Goal: Task Accomplishment & Management: Use online tool/utility

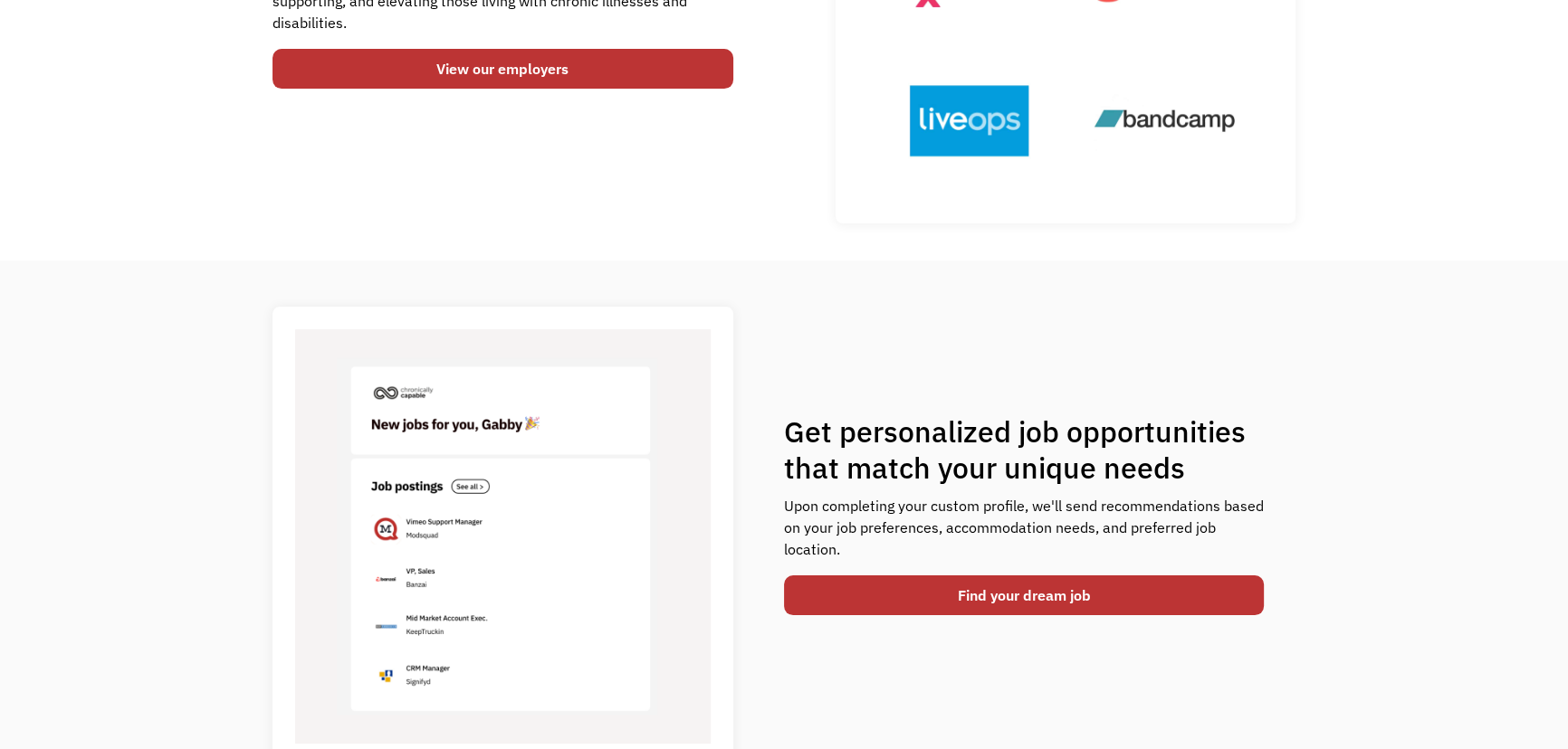
scroll to position [548, 0]
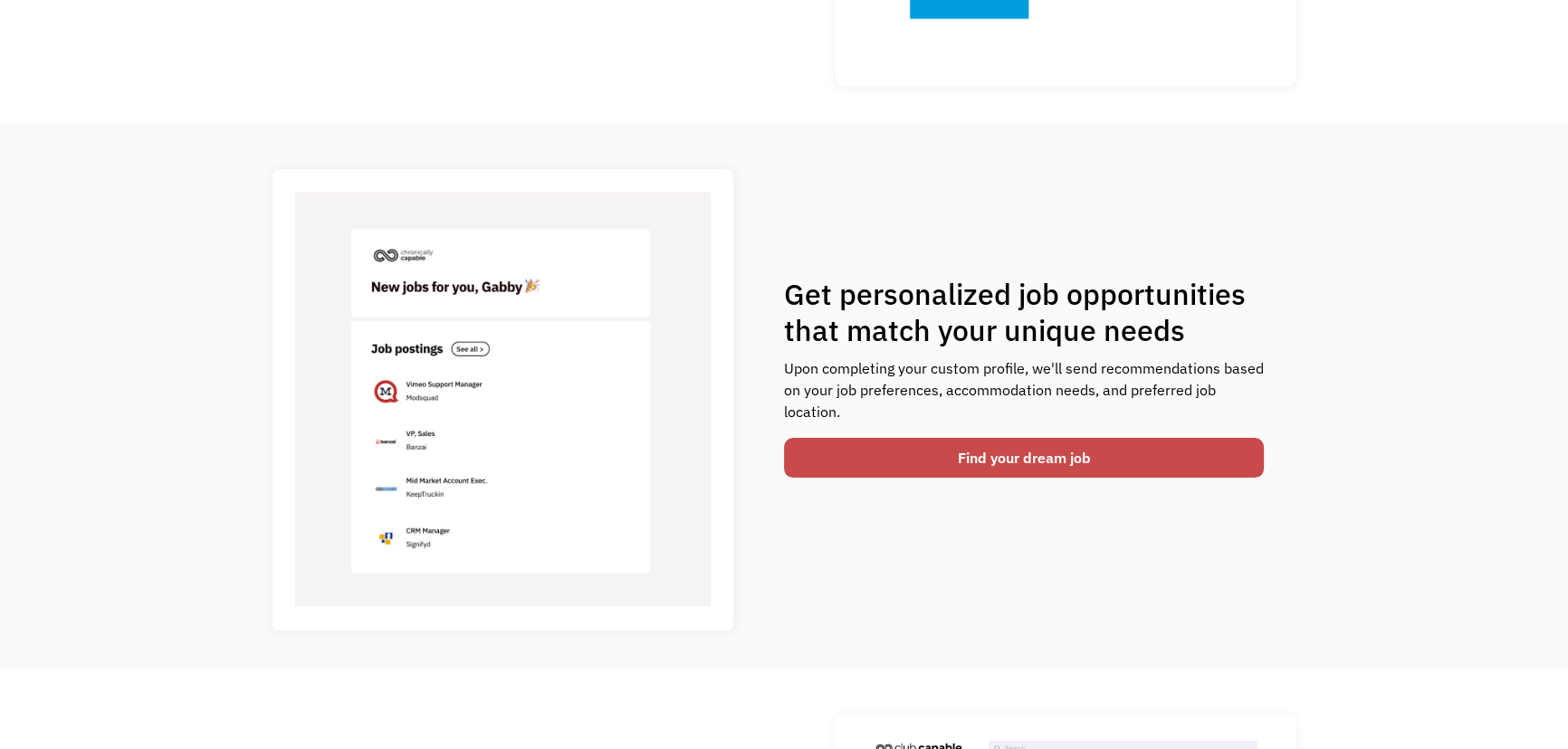
click at [1032, 458] on link "Find your dream job" at bounding box center [1023, 457] width 479 height 39
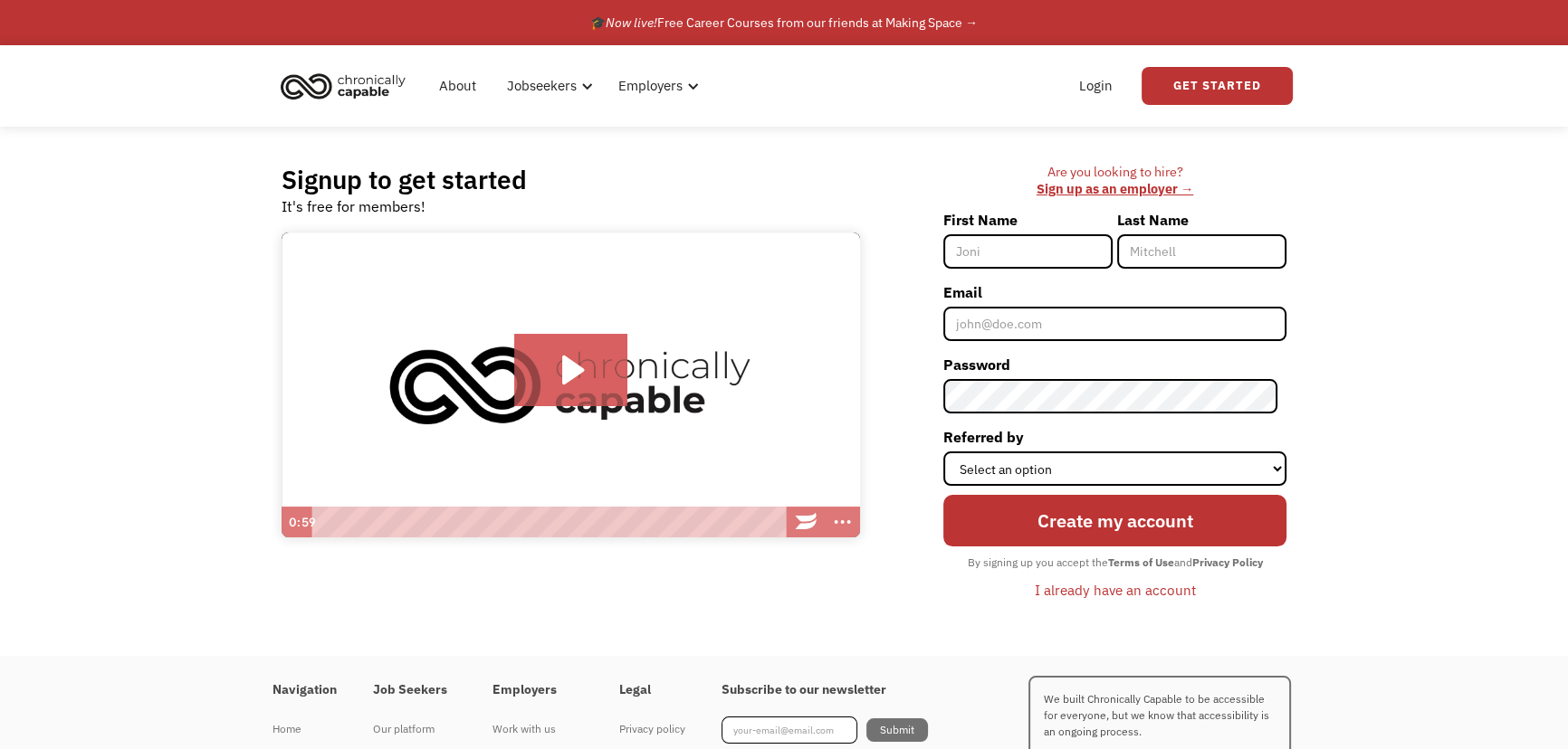
click at [441, 183] on h2 "Signup to get started" at bounding box center [404, 180] width 245 height 32
click at [1037, 253] on input "First Name" at bounding box center [1028, 252] width 169 height 35
click at [1099, 76] on link "Login" at bounding box center [1095, 85] width 55 height 58
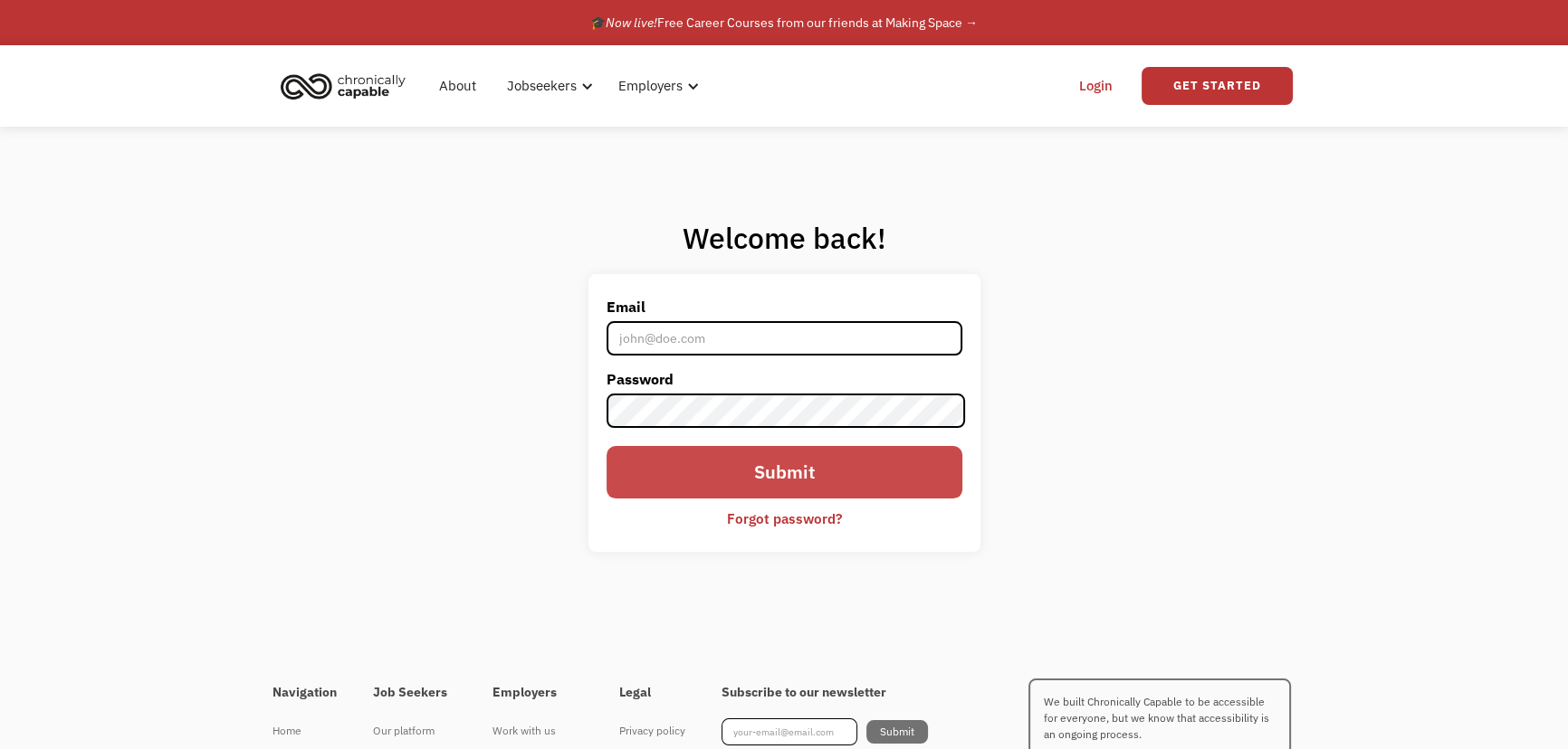
type input "[EMAIL_ADDRESS][DOMAIN_NAME]"
click at [782, 458] on input "Submit" at bounding box center [784, 472] width 355 height 52
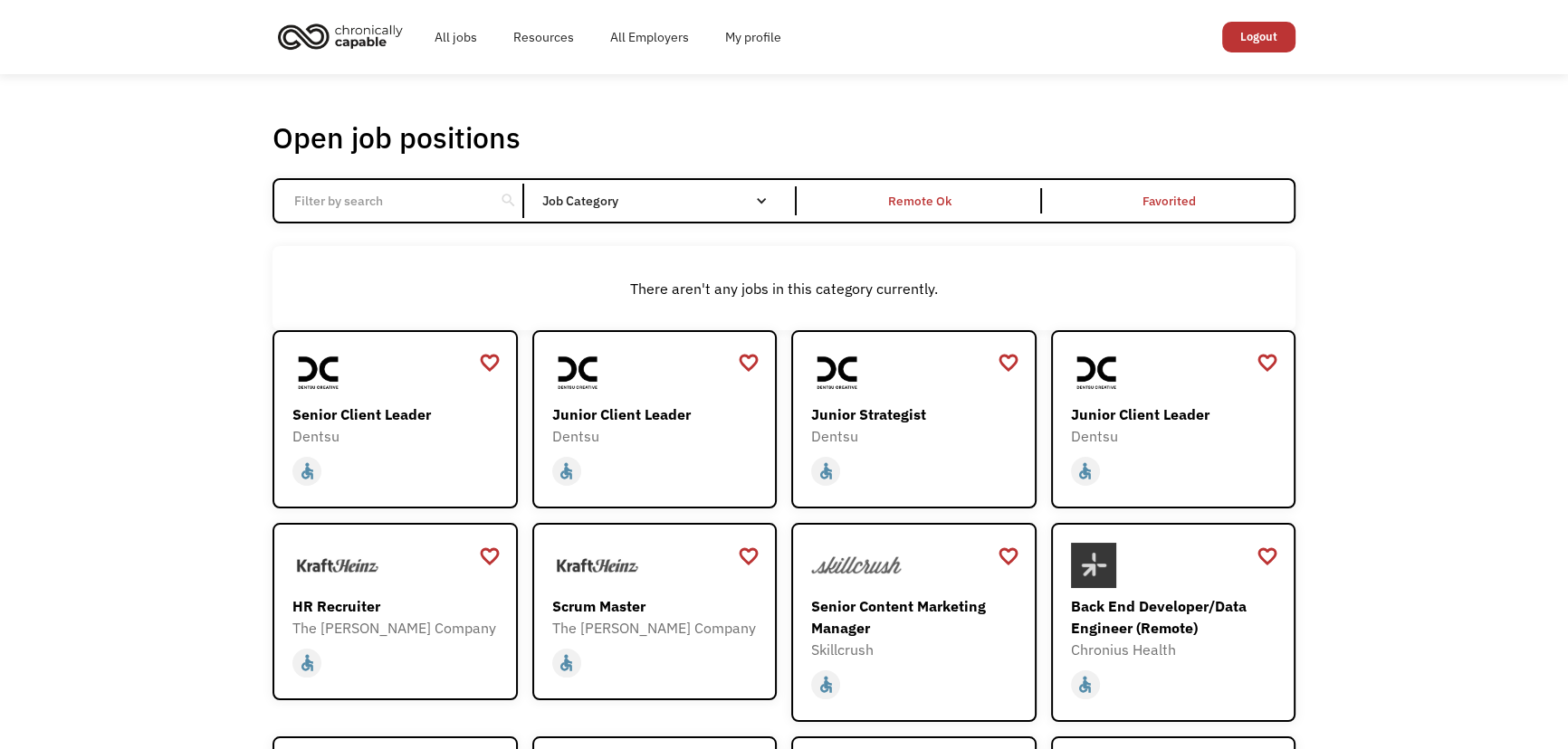
click at [671, 215] on div "search Filter by category Administration Communications & Public Relations Cust…" at bounding box center [784, 201] width 1023 height 45
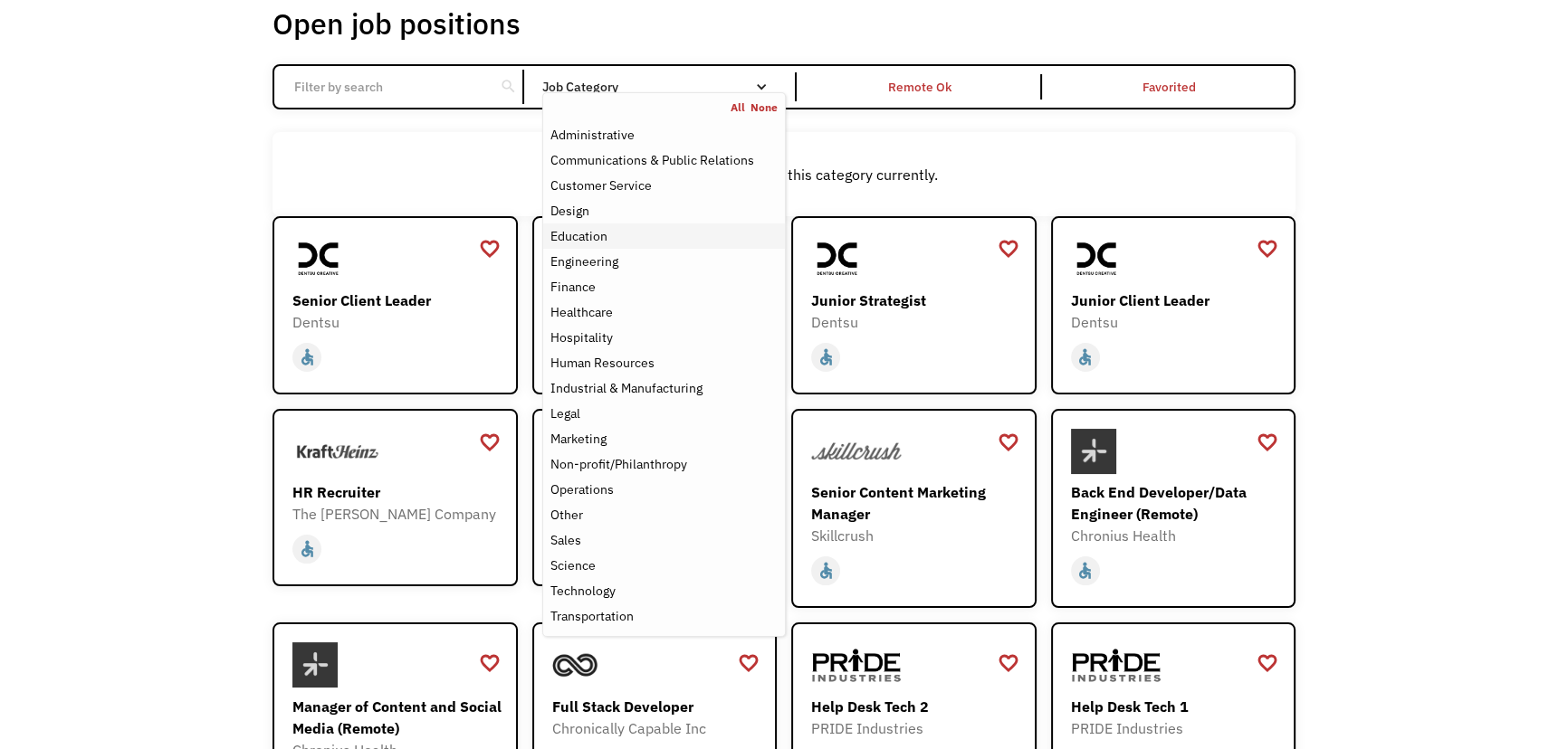
scroll to position [136, 0]
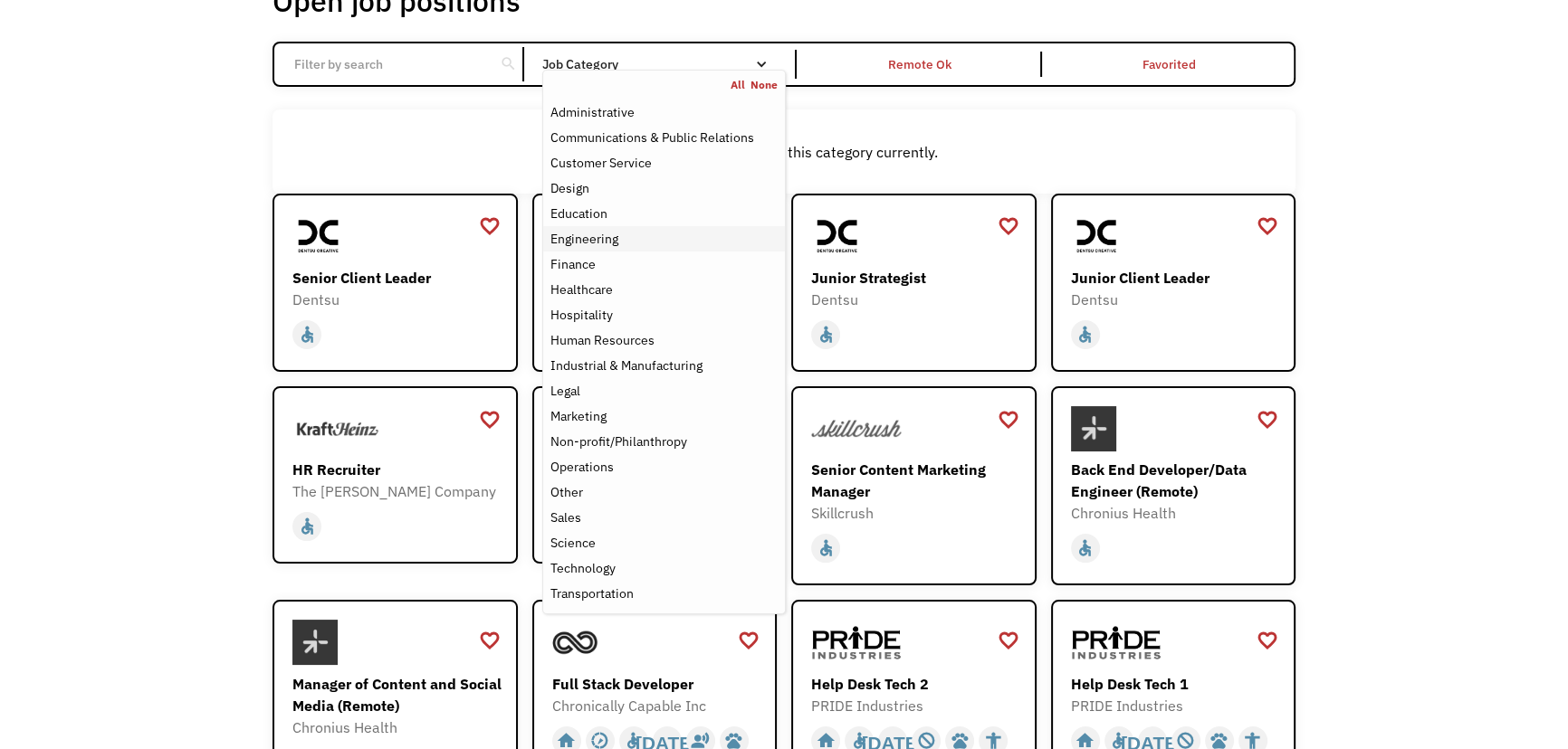
click at [612, 237] on div "Engineering" at bounding box center [584, 238] width 68 height 22
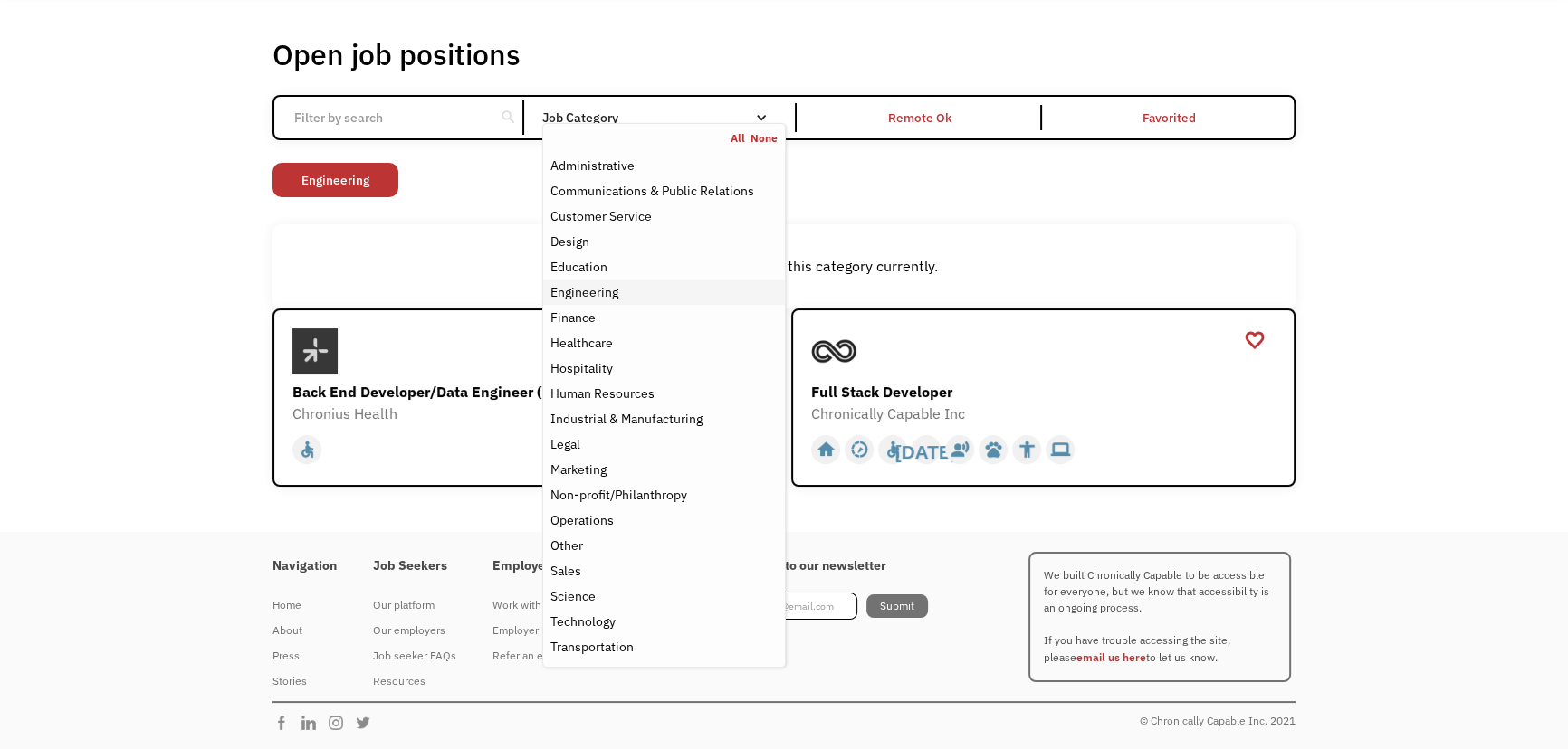
scroll to position [82, 0]
click at [1153, 215] on div "Open job positions You have X liked items Search search Filter by category Admi…" at bounding box center [784, 263] width 1023 height 449
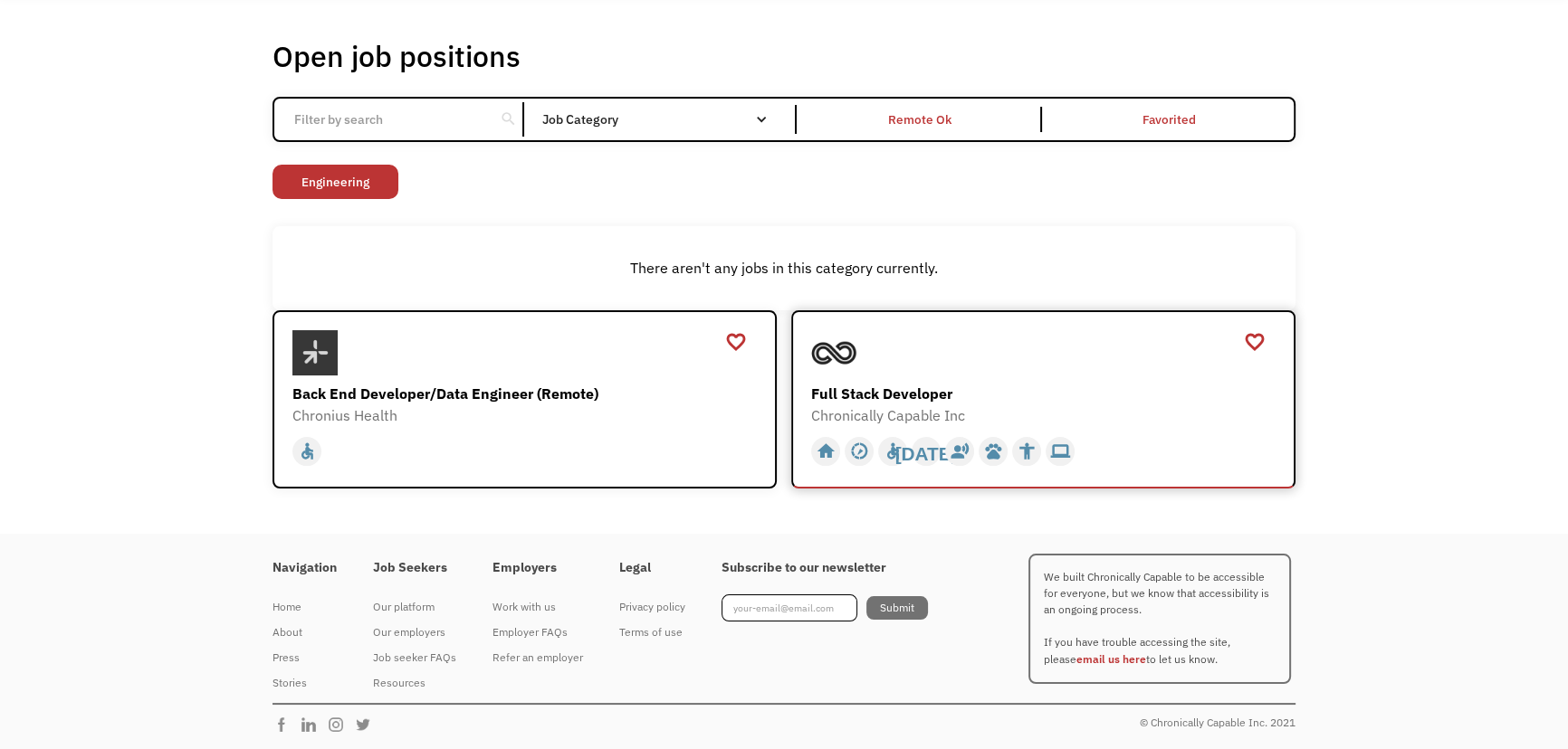
click at [916, 392] on div "Full Stack Developer" at bounding box center [1045, 394] width 469 height 22
click at [541, 389] on div "Back End Developer/Data Engineer (Remote)" at bounding box center [527, 394] width 469 height 22
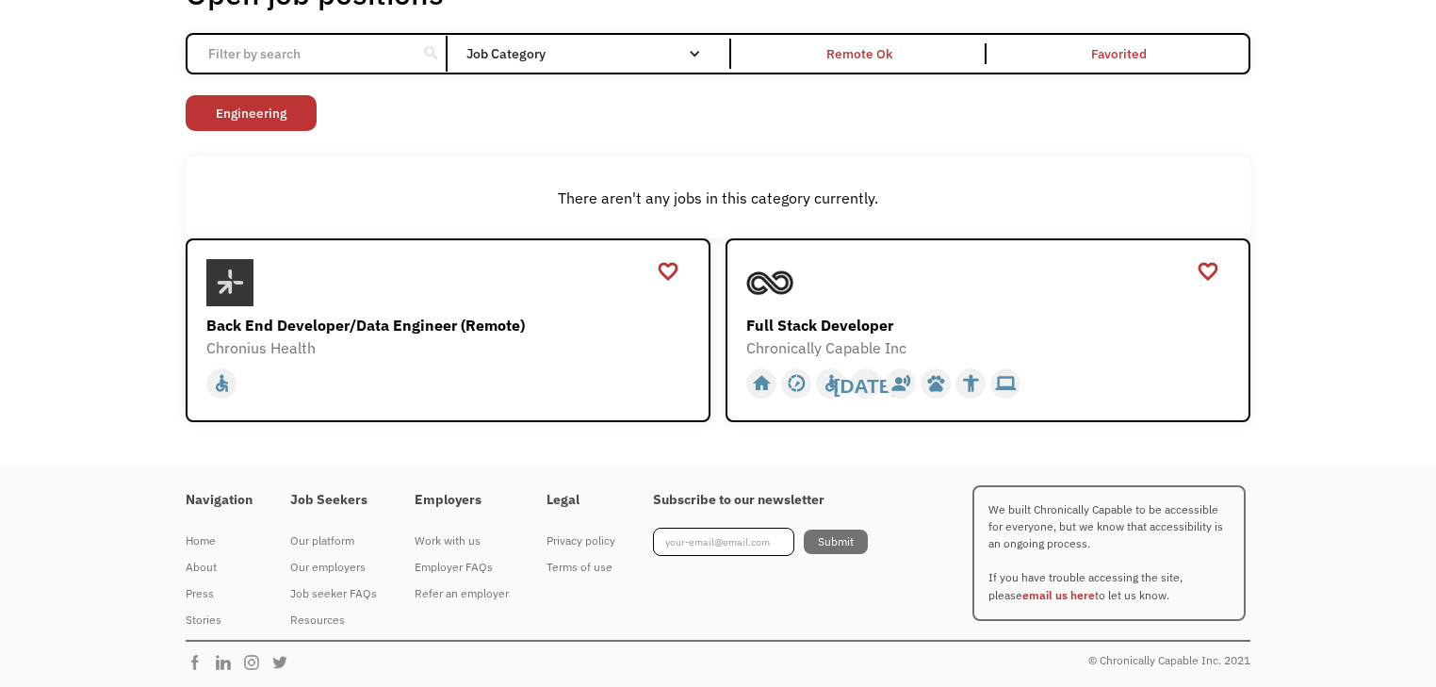
scroll to position [0, 0]
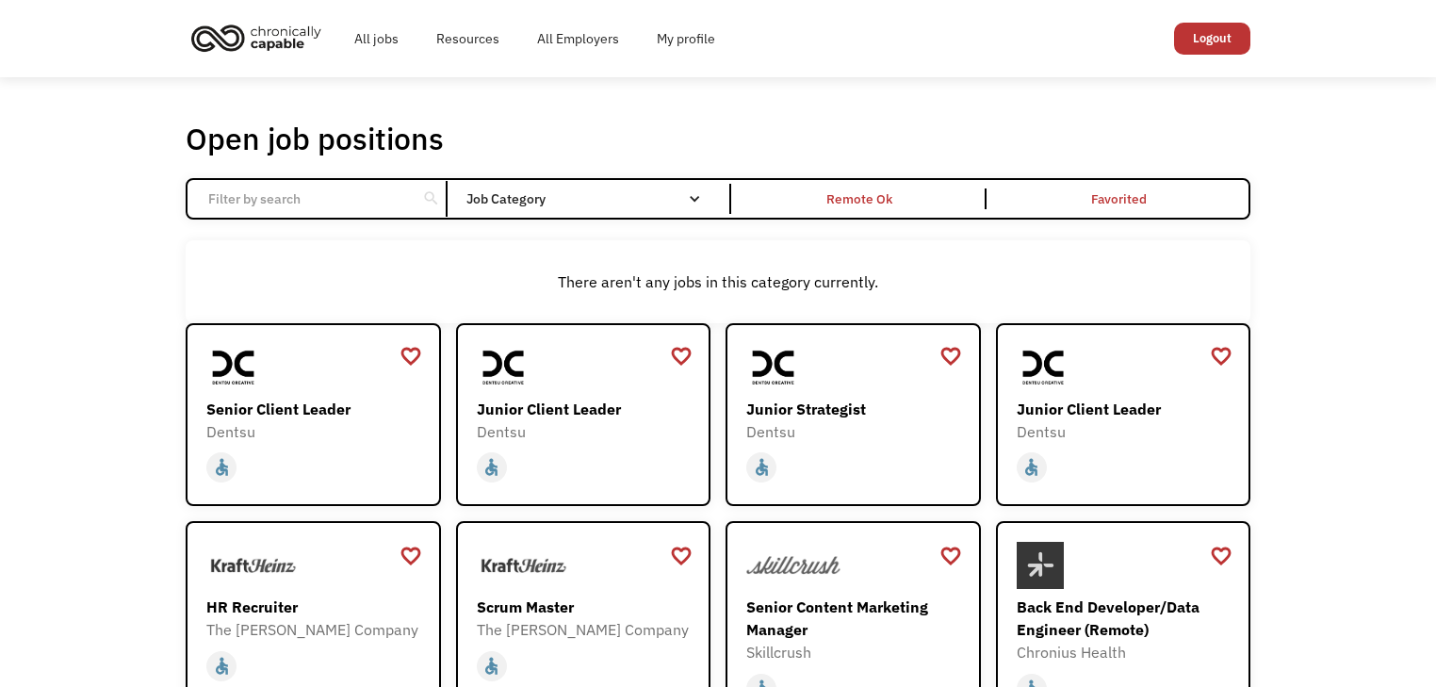
scroll to position [125, 0]
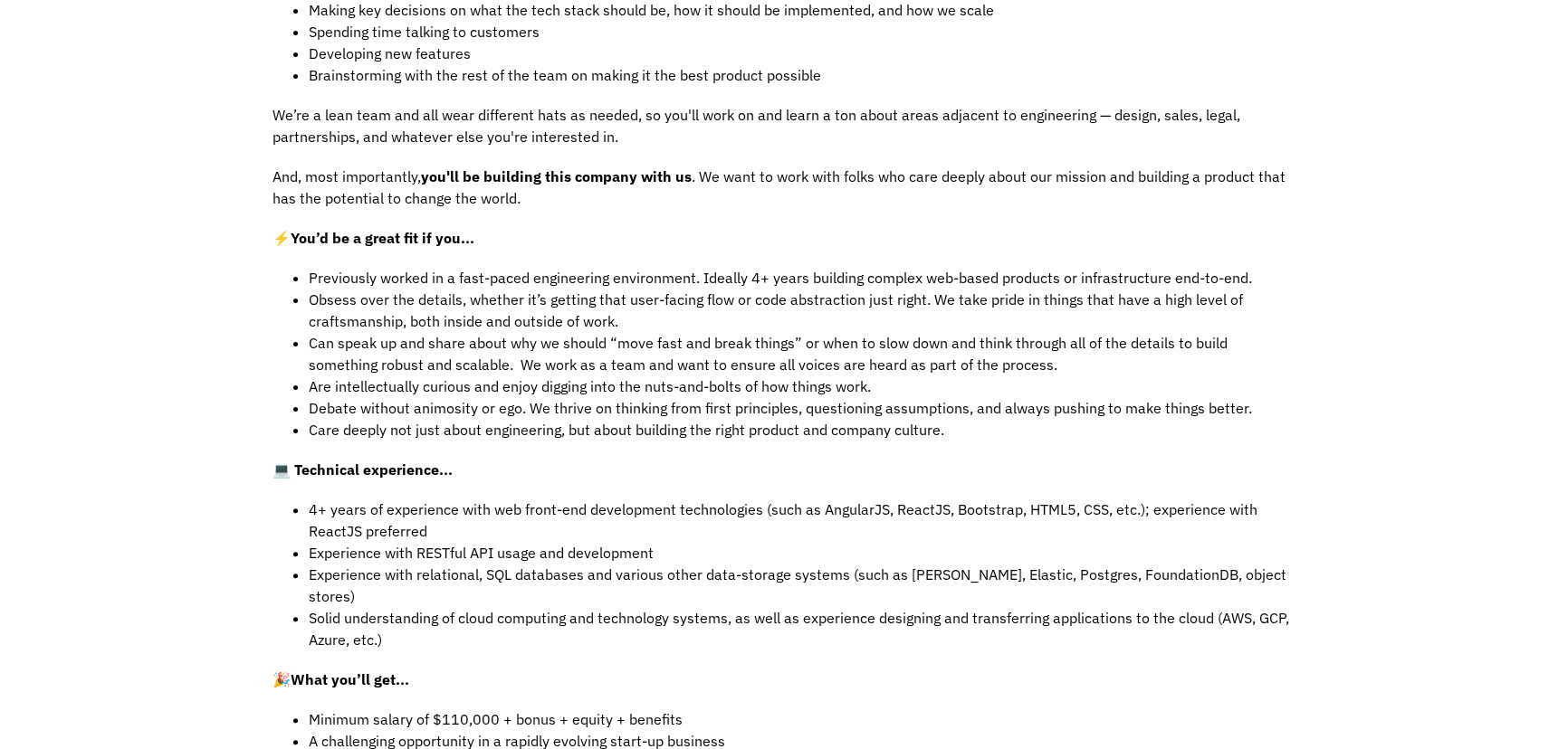
scroll to position [685, 0]
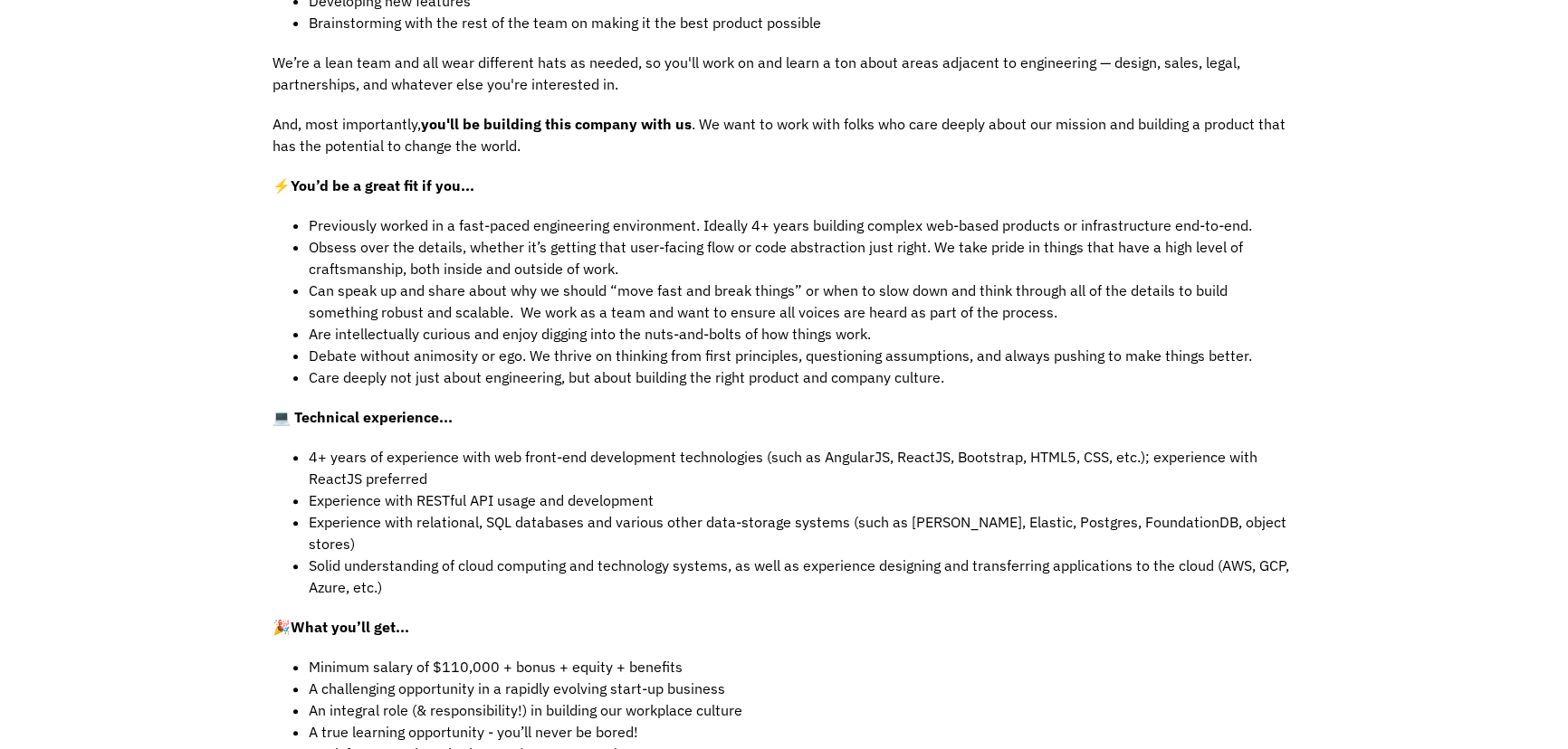
click at [1024, 447] on li "4+ years of experience with web front-end development technologies (such as Ang…" at bounding box center [801, 468] width 987 height 43
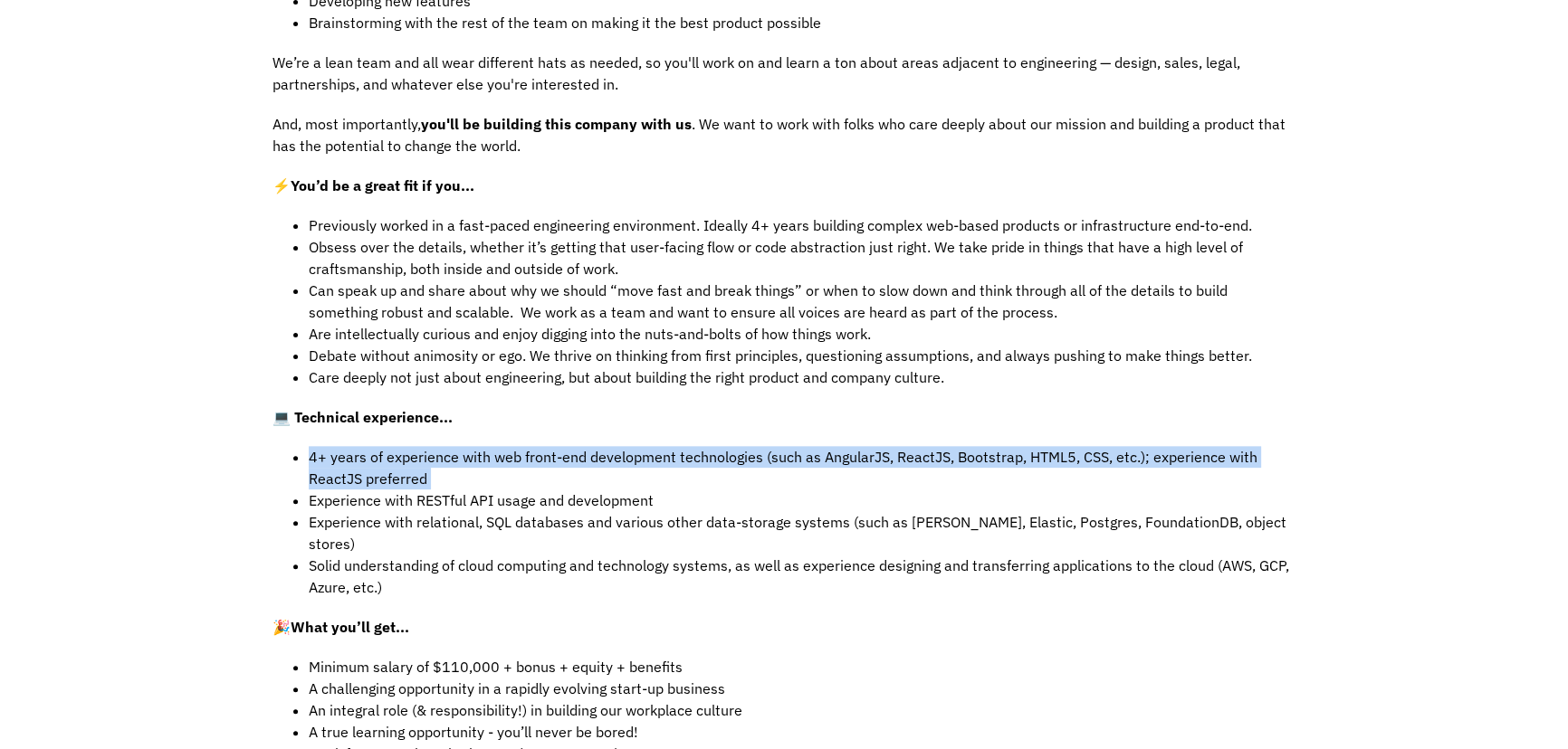
click at [1024, 447] on li "4+ years of experience with web front-end development technologies (such as Ang…" at bounding box center [801, 468] width 987 height 43
click at [970, 422] on div "🚀 Come grow with us! Chronically Capable is on a mission to build a workplace t…" at bounding box center [784, 424] width 1023 height 1368
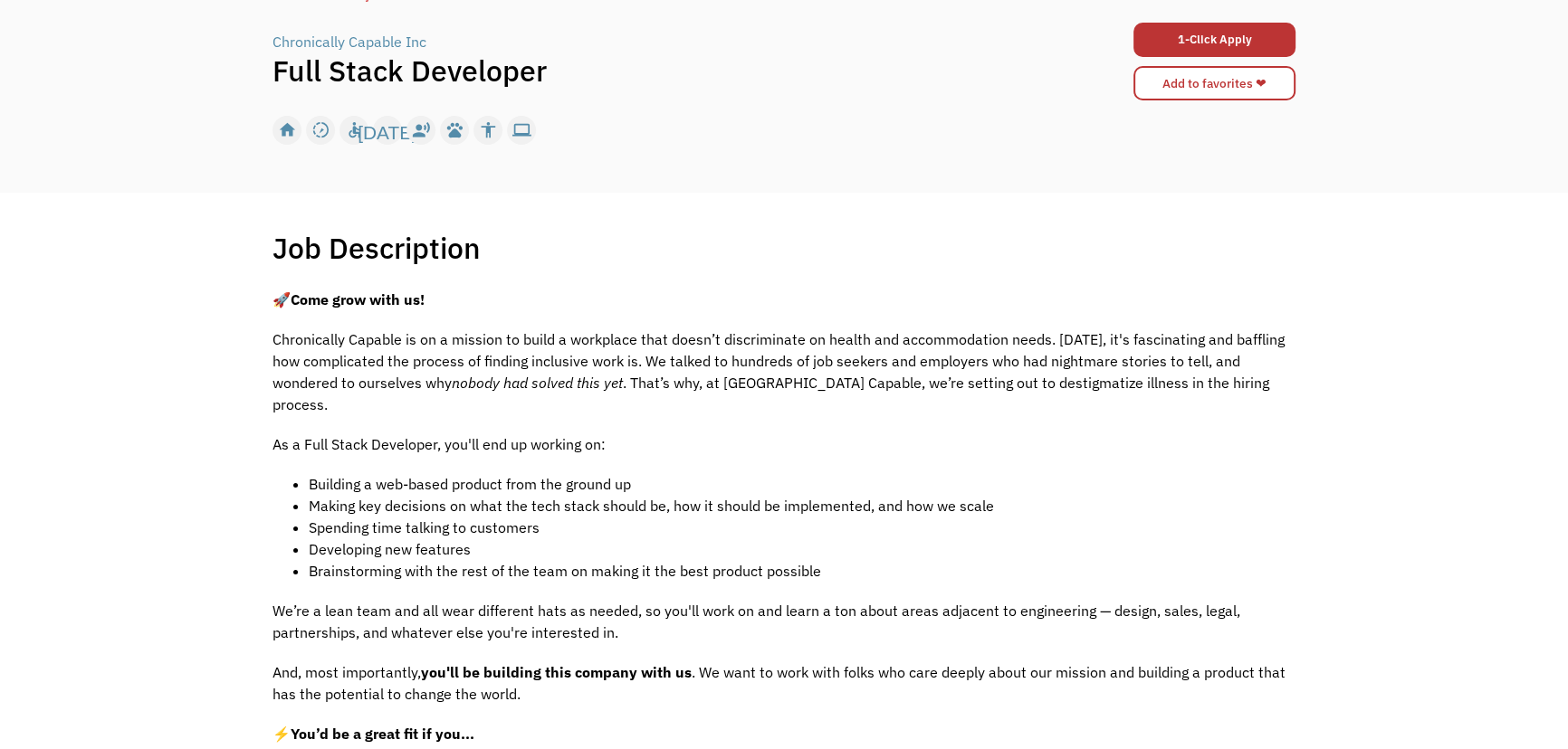
scroll to position [0, 0]
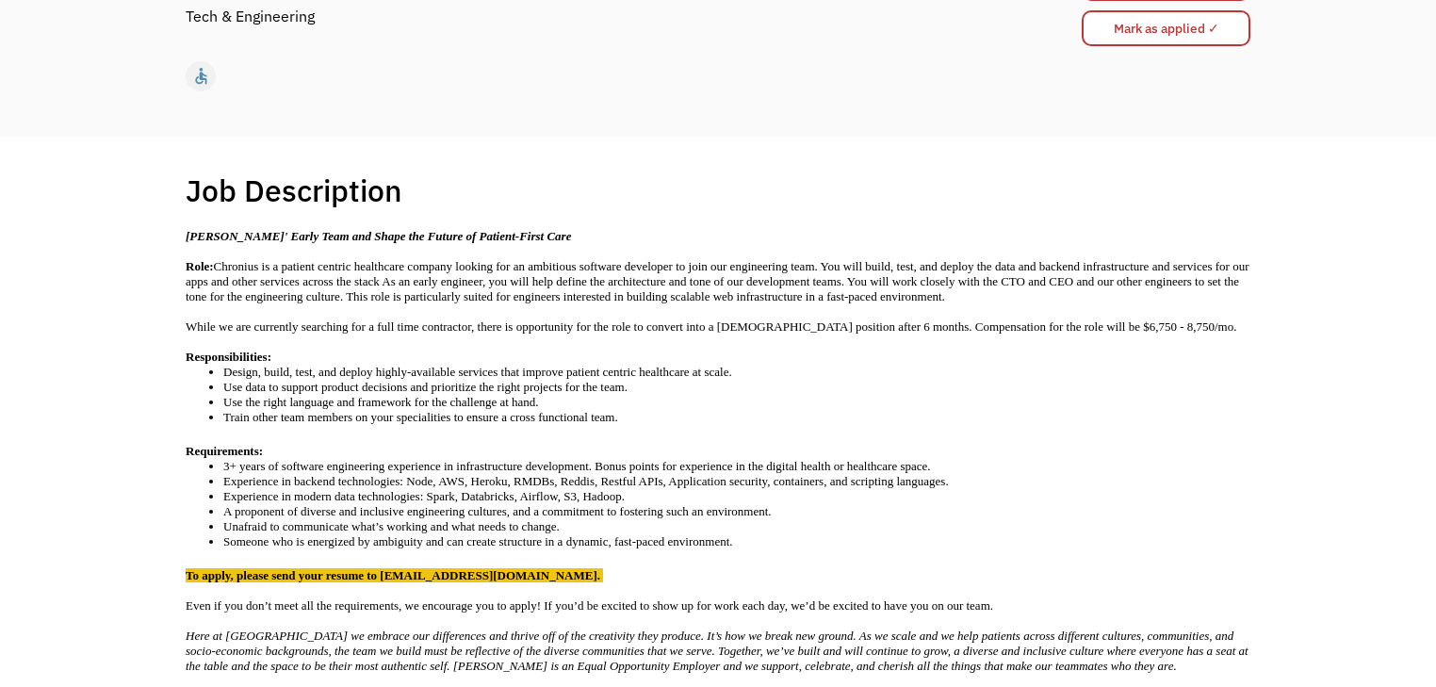
scroll to position [377, 0]
